Goal: Task Accomplishment & Management: Use online tool/utility

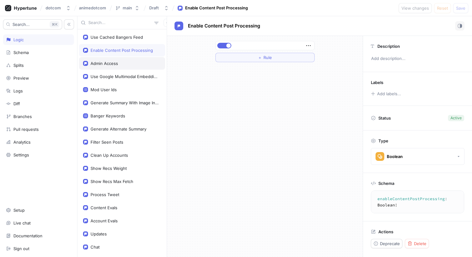
click at [138, 64] on div "Admin Access" at bounding box center [122, 63] width 78 height 5
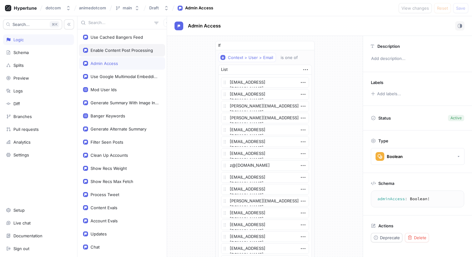
click at [134, 51] on div "Enable Content Post Processing" at bounding box center [121, 50] width 62 height 5
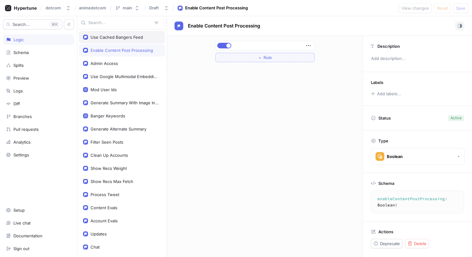
click at [116, 40] on div "Use Cached Bangers Feed" at bounding box center [122, 37] width 86 height 12
type textarea "useCachedBangersFeed: Boolean!"
type textarea "x"
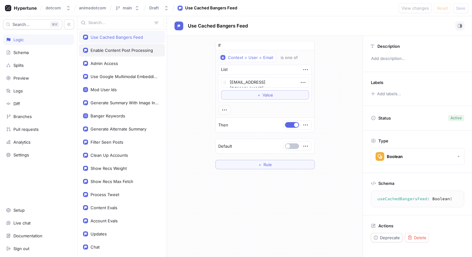
click at [116, 51] on div "Enable Content Post Processing" at bounding box center [121, 50] width 62 height 5
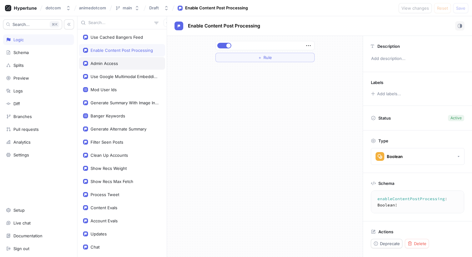
click at [116, 65] on div "Admin Access" at bounding box center [122, 63] width 86 height 12
type textarea "adminAccess: Boolean!"
type textarea "x"
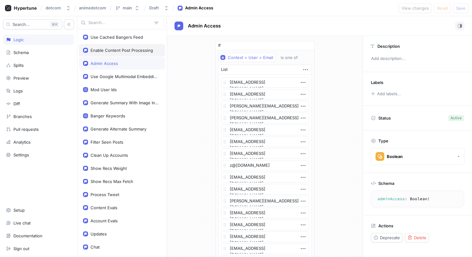
click at [121, 47] on div "Enable Content Post Processing" at bounding box center [122, 50] width 86 height 12
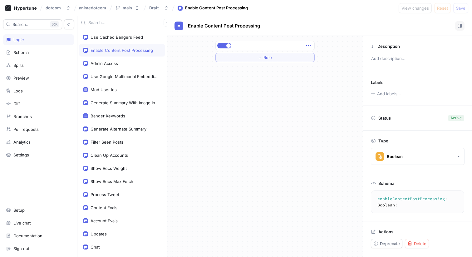
click at [306, 43] on icon "button" at bounding box center [308, 45] width 7 height 7
click at [292, 46] on div at bounding box center [264, 46] width 95 height 4
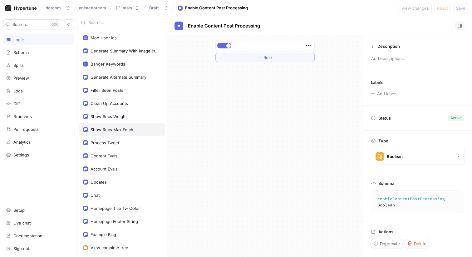
scroll to position [56, 0]
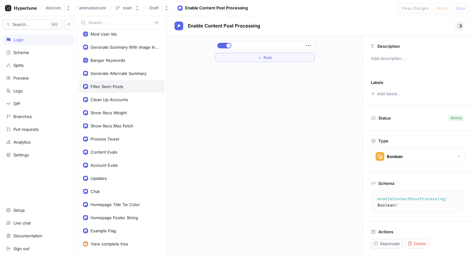
click at [131, 89] on div "Filter Seen Posts" at bounding box center [122, 86] width 86 height 12
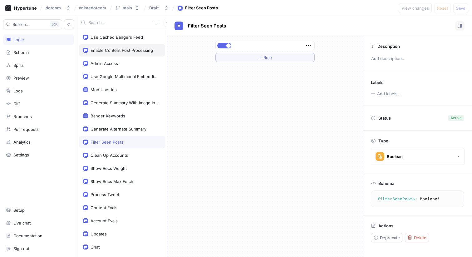
click at [128, 53] on div "Enable Content Post Processing" at bounding box center [122, 50] width 86 height 12
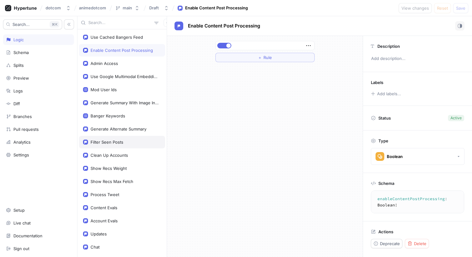
click at [117, 143] on div "Filter Seen Posts" at bounding box center [106, 141] width 33 height 5
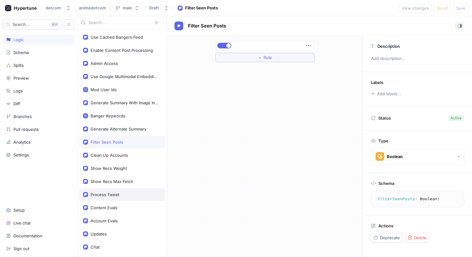
click at [119, 193] on div "Process Tweet" at bounding box center [122, 194] width 78 height 5
type textarea "processTweet: Boolean!"
click at [119, 193] on div "Process Tweet" at bounding box center [122, 194] width 78 height 5
